Goal: Information Seeking & Learning: Understand process/instructions

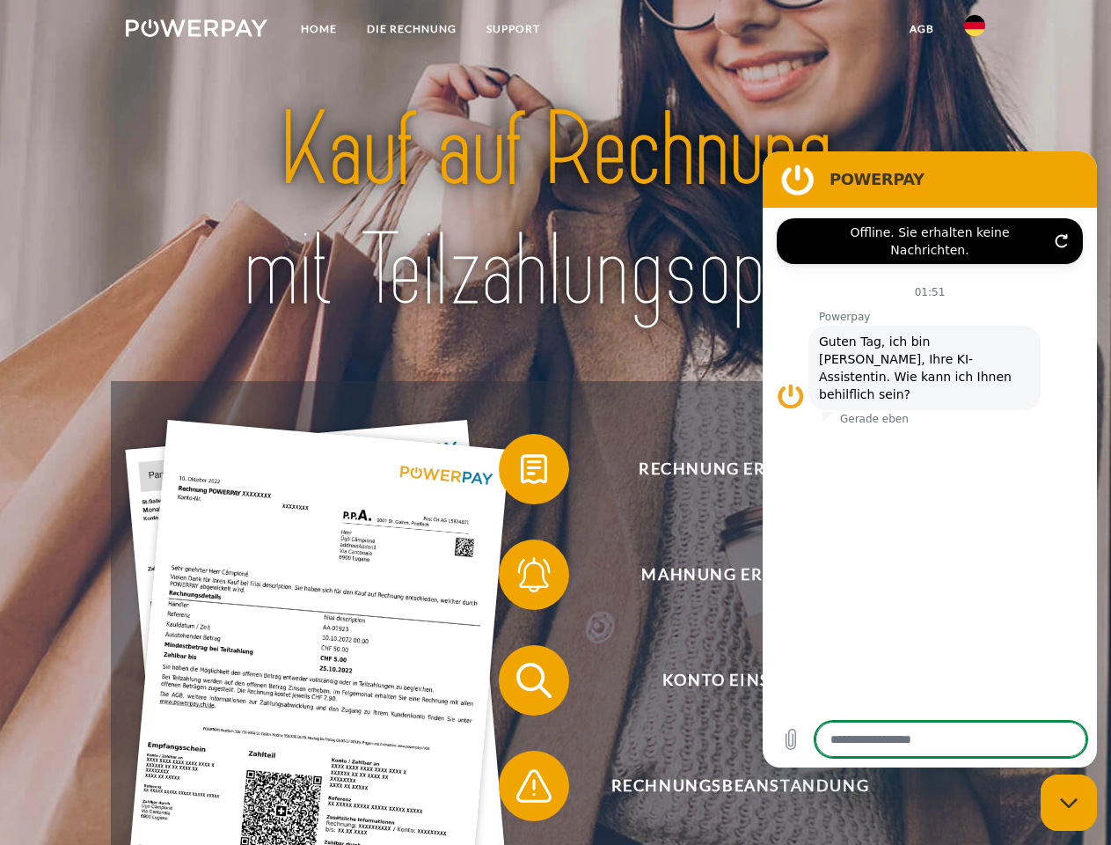
click at [196, 31] on img at bounding box center [197, 28] width 142 height 18
click at [975, 31] on img at bounding box center [974, 25] width 21 height 21
click at [921, 29] on link "agb" at bounding box center [922, 29] width 55 height 32
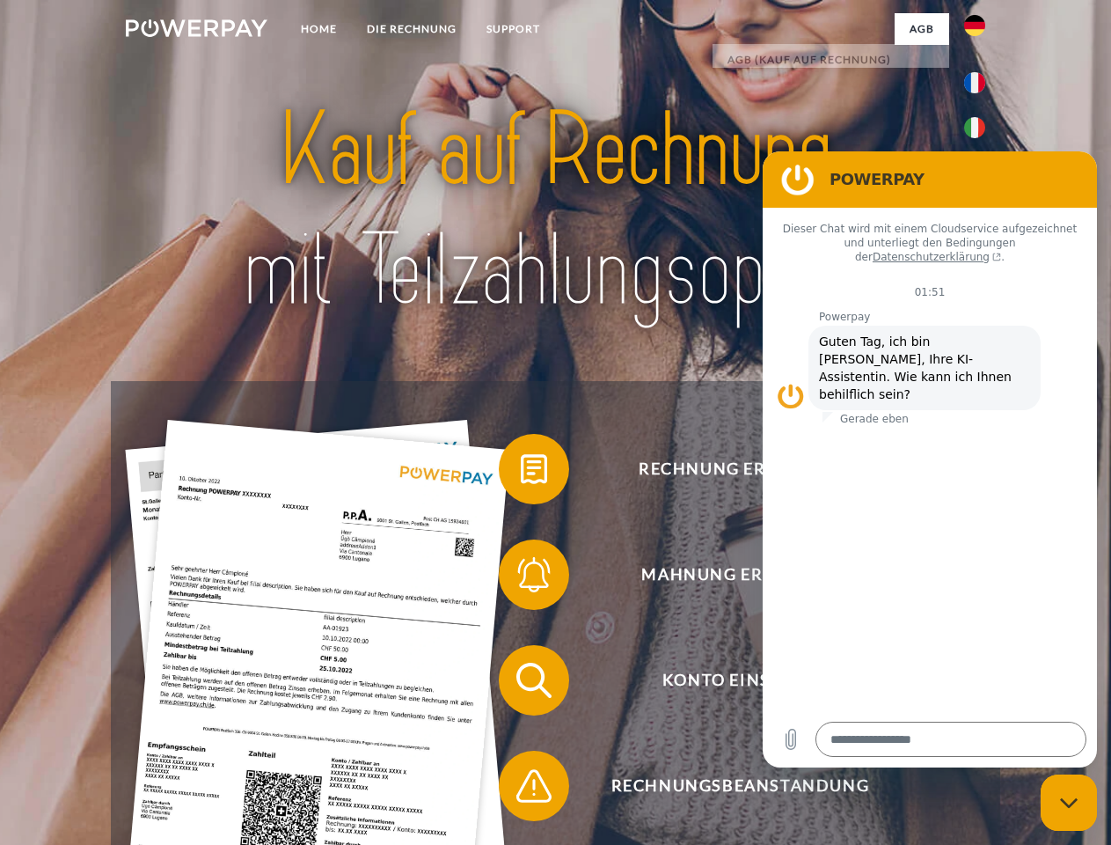
click at [521, 473] on span at bounding box center [508, 469] width 88 height 88
click at [521, 578] on span at bounding box center [508, 575] width 88 height 88
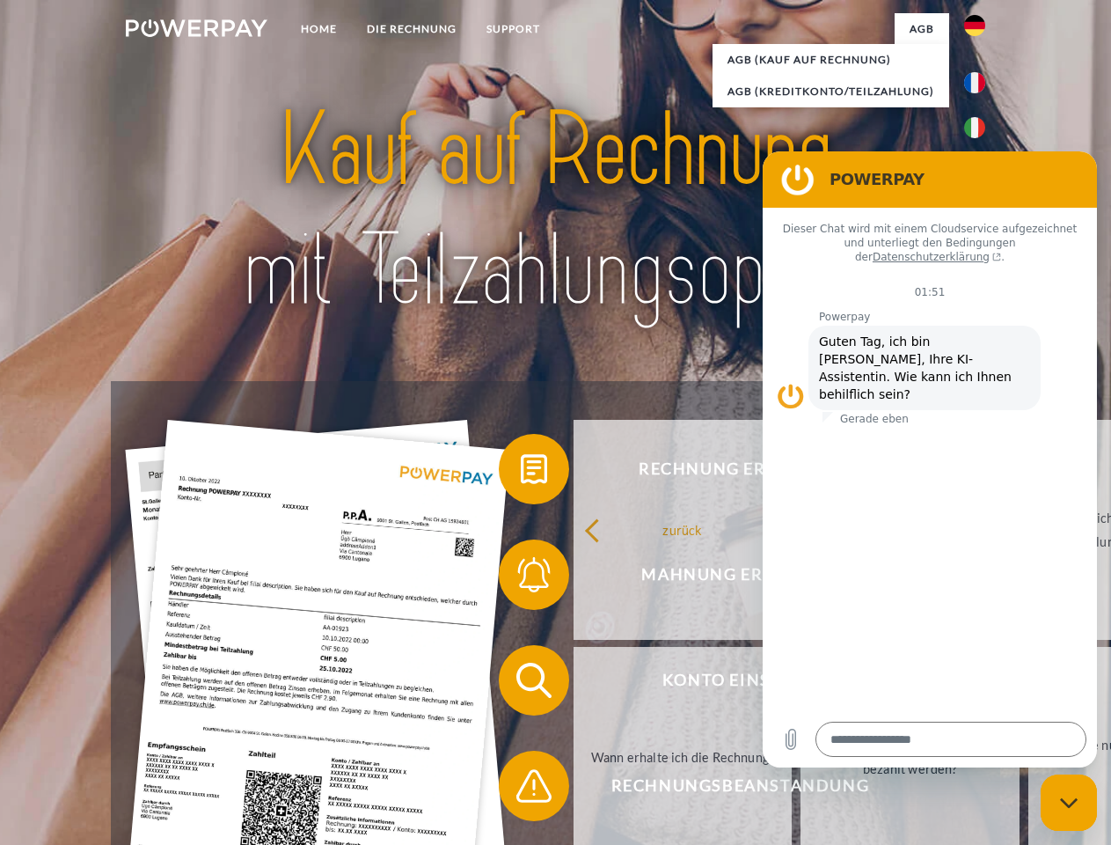
click at [801, 684] on link "Bis wann muss die Rechnung bezahlt werden?" at bounding box center [910, 757] width 219 height 220
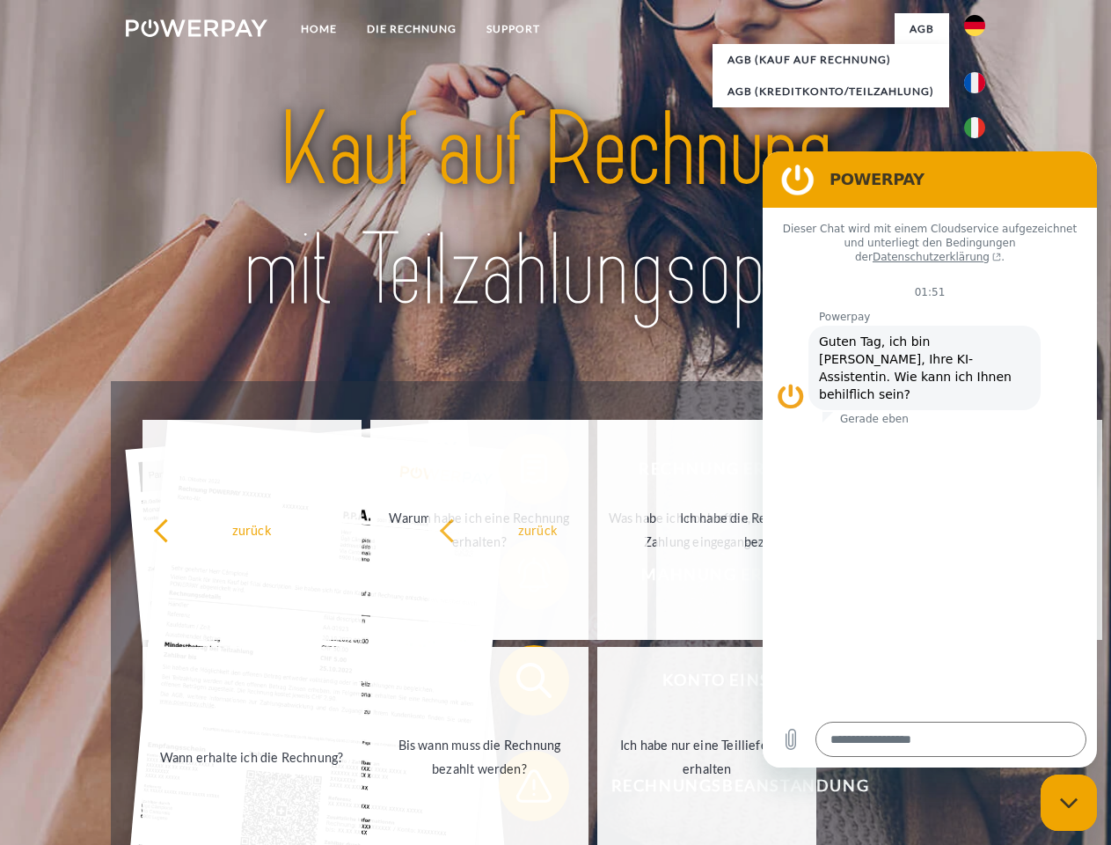
click at [521, 789] on span at bounding box center [508, 786] width 88 height 88
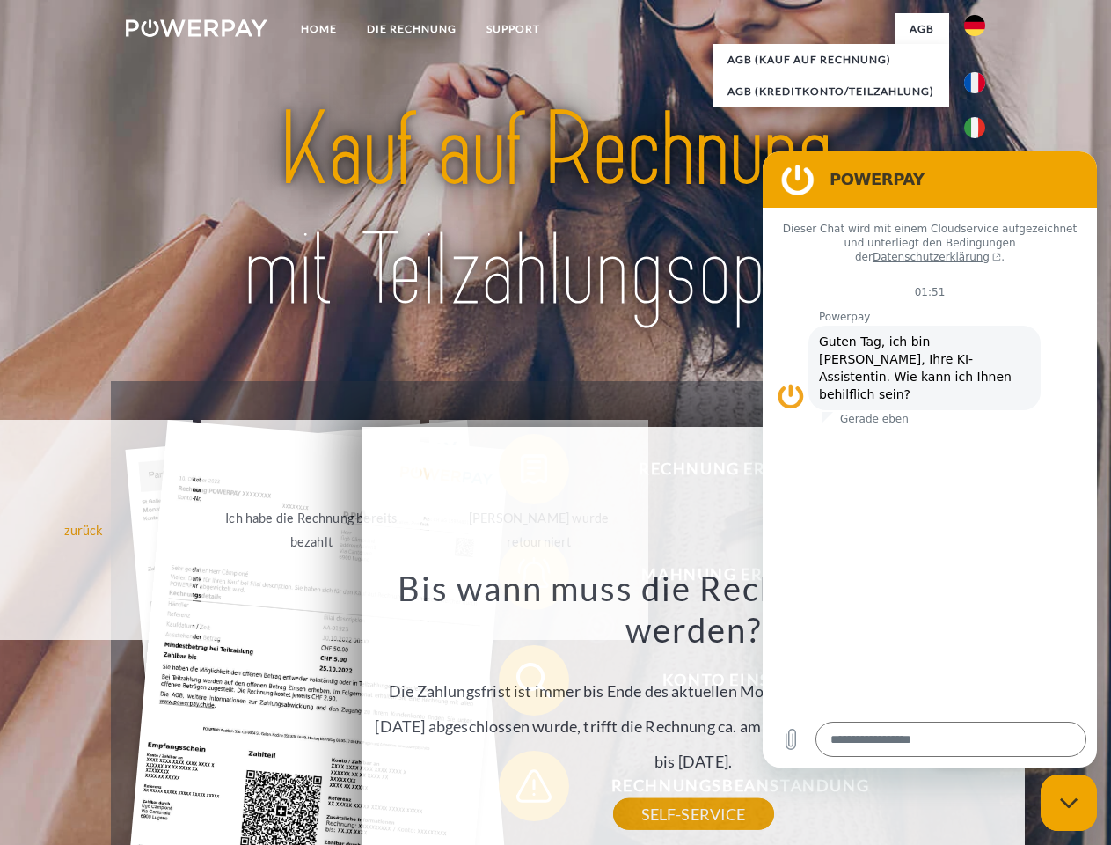
click at [1069, 802] on icon "Messaging-Fenster schließen" at bounding box center [1069, 802] width 18 height 11
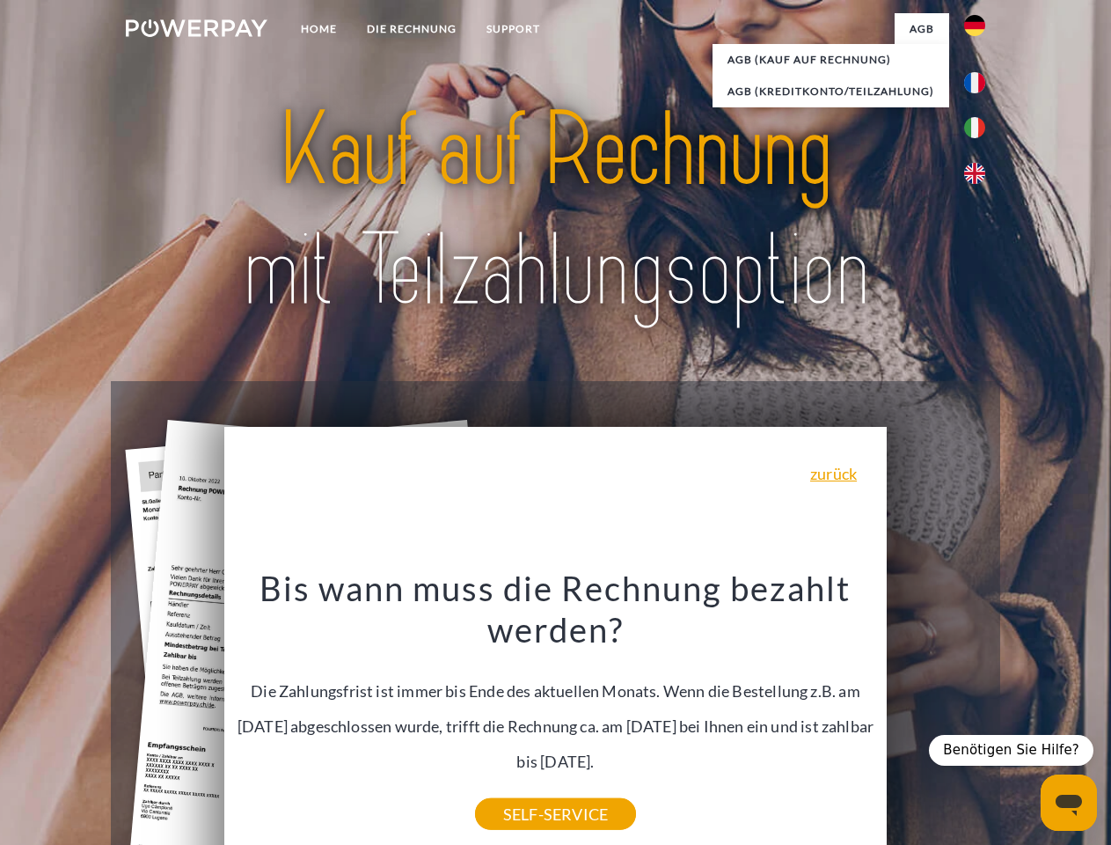
type textarea "*"
